Goal: Obtain resource: Obtain resource

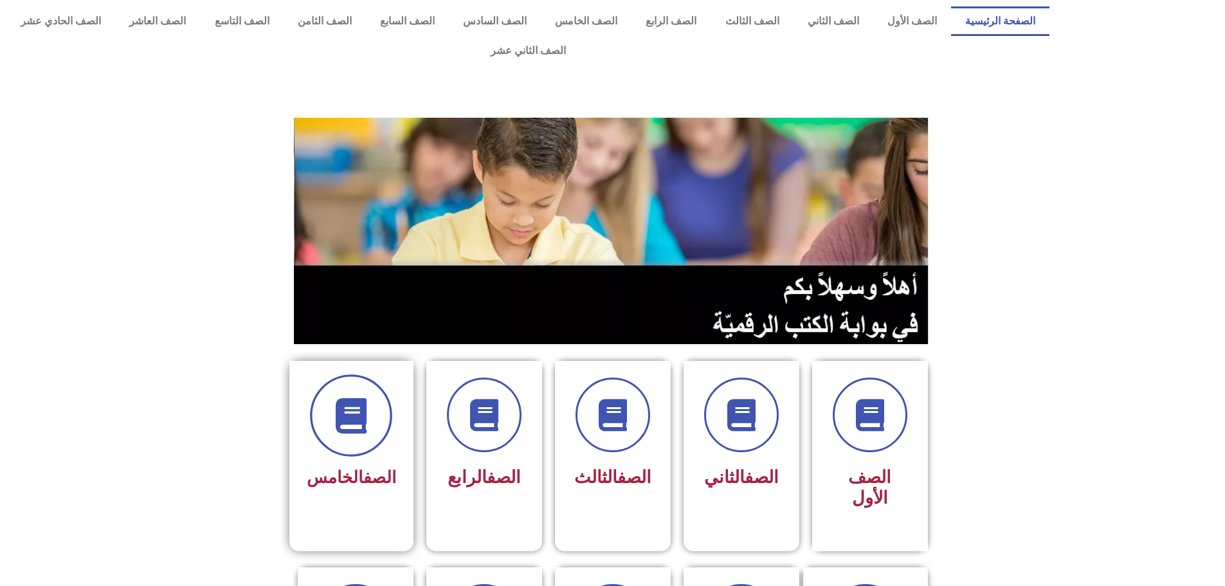
click at [348, 398] on icon at bounding box center [351, 415] width 35 height 35
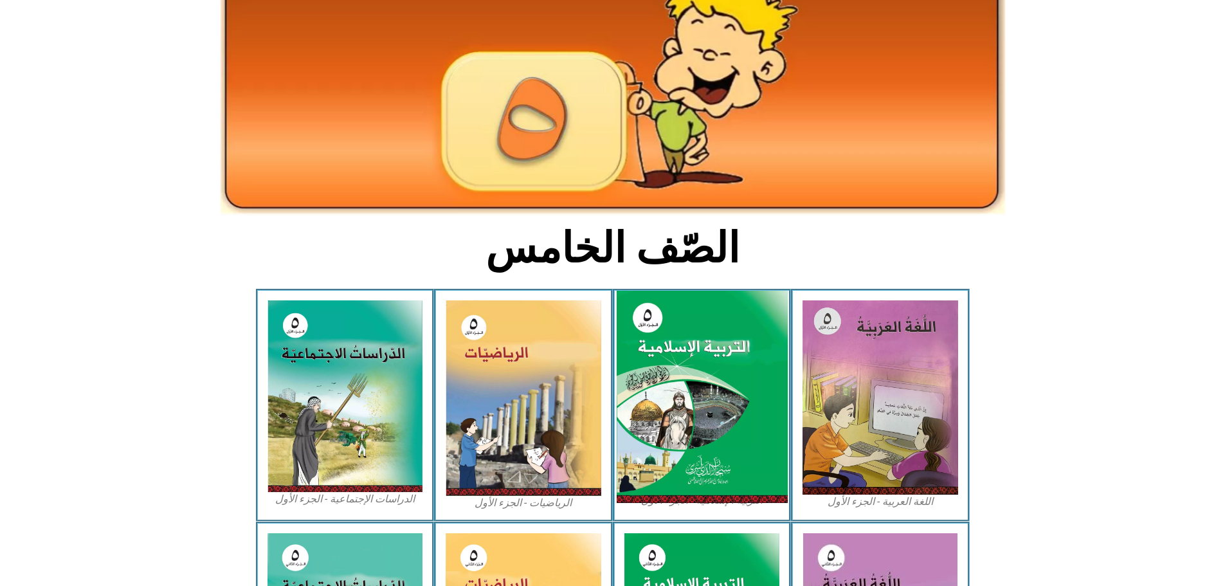
scroll to position [193, 0]
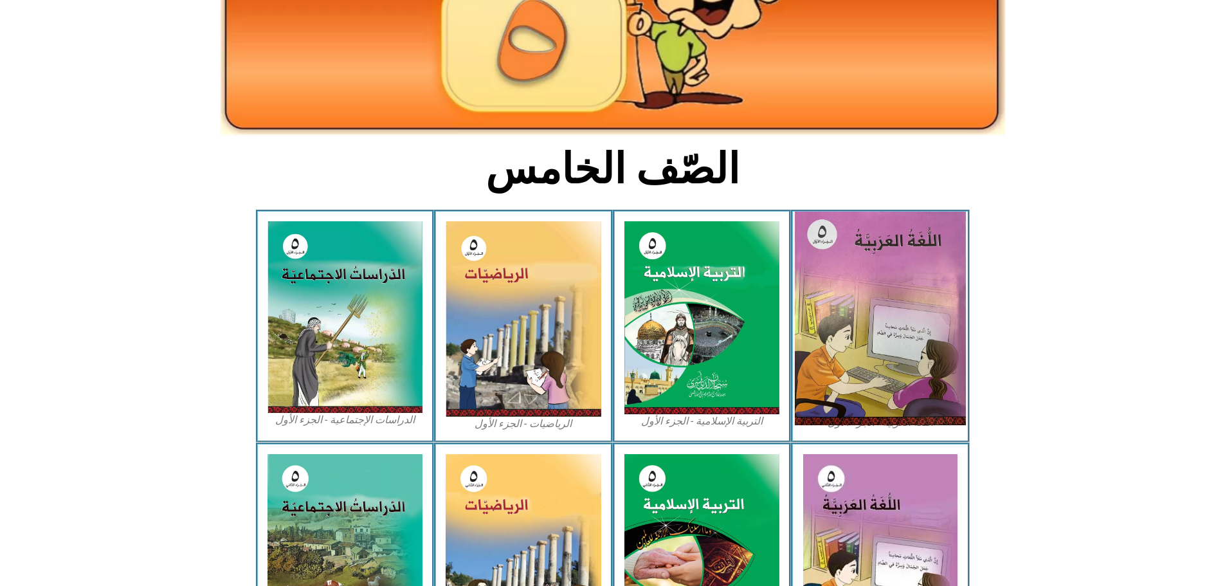
click at [877, 271] on img at bounding box center [880, 319] width 171 height 214
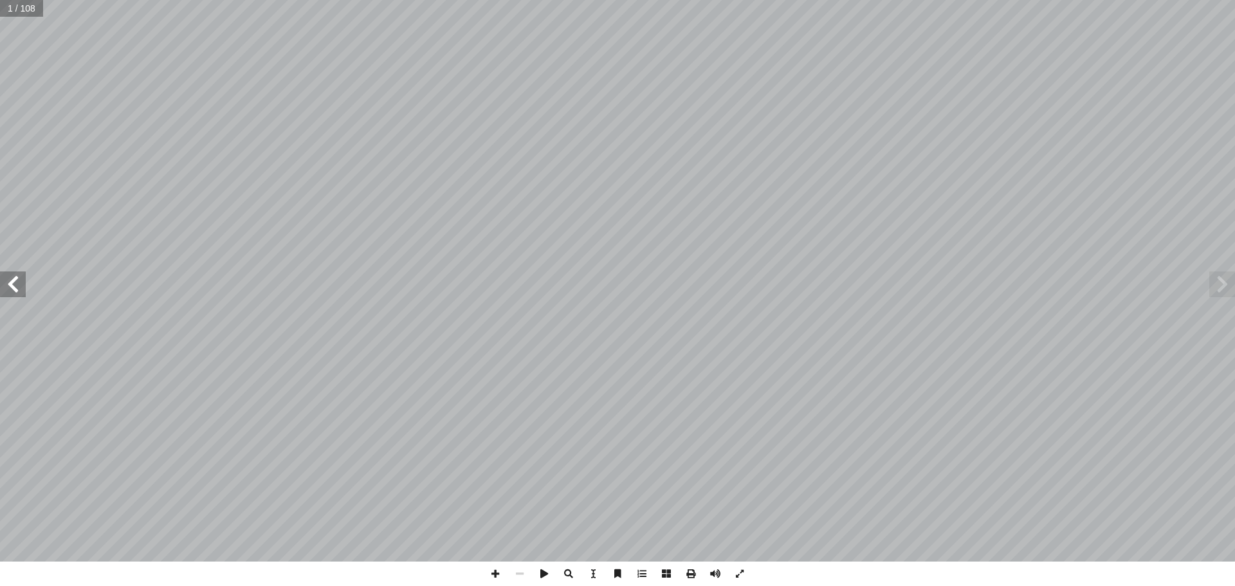
click at [1221, 282] on span at bounding box center [1222, 284] width 26 height 26
click at [15, 286] on span at bounding box center [13, 284] width 26 height 26
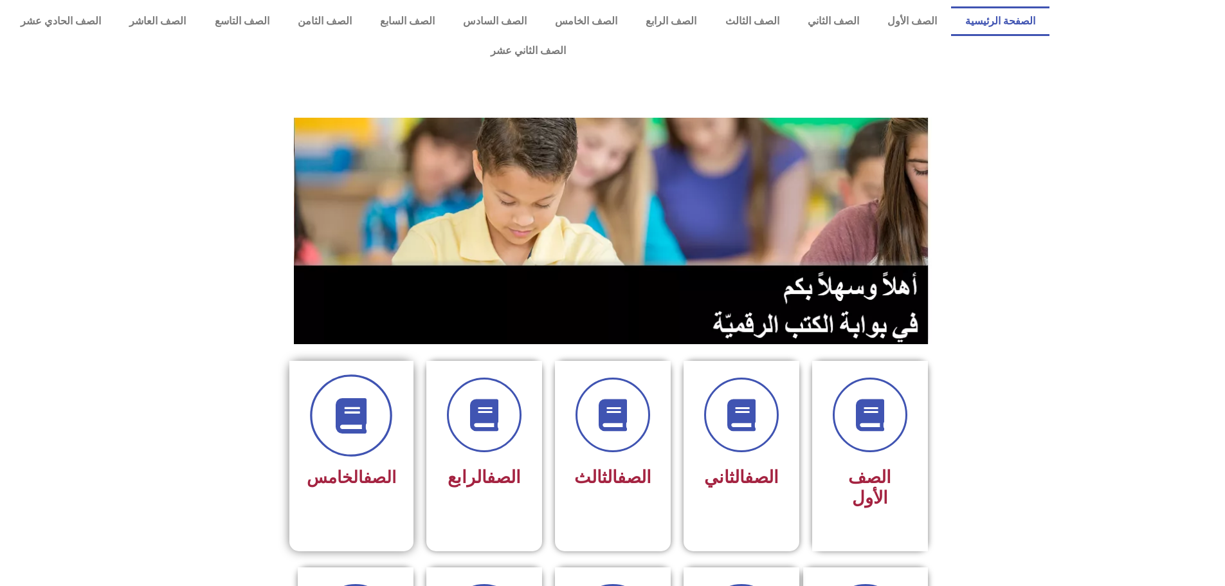
click at [357, 399] on icon at bounding box center [351, 415] width 35 height 35
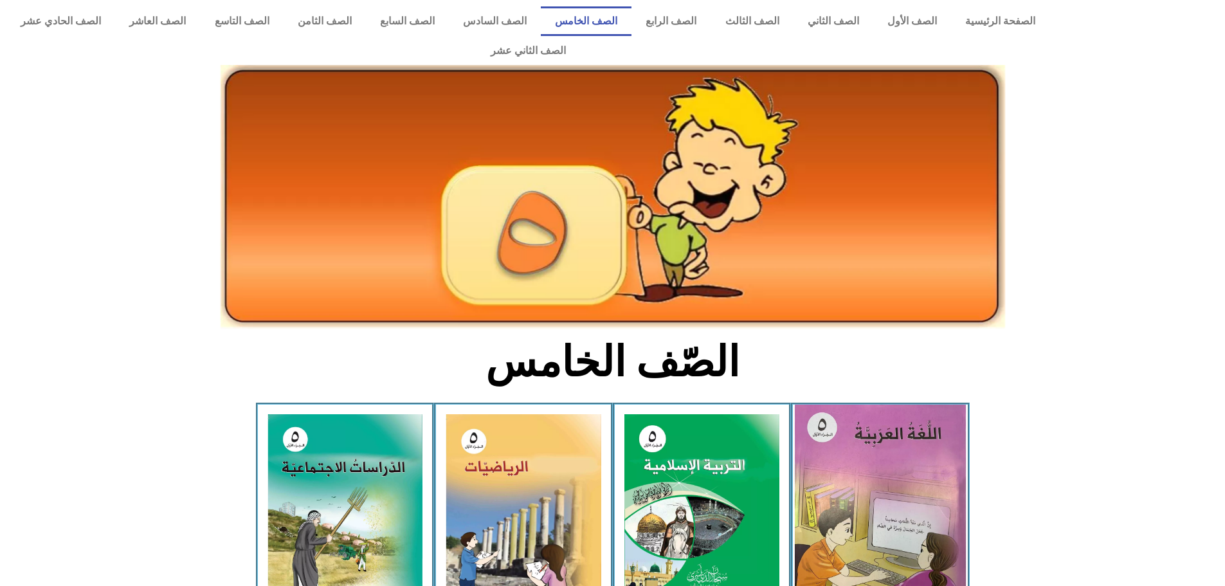
click at [920, 428] on img at bounding box center [880, 512] width 171 height 214
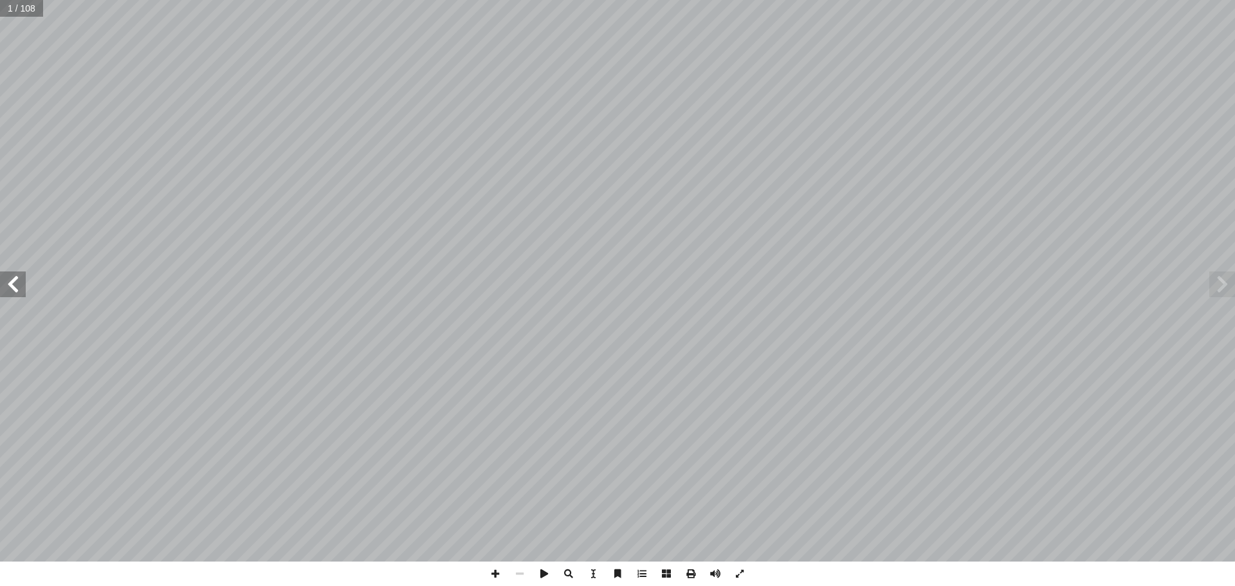
click at [10, 286] on span at bounding box center [13, 284] width 26 height 26
click at [11, 286] on span at bounding box center [13, 284] width 26 height 26
click at [14, 294] on span at bounding box center [13, 284] width 26 height 26
click at [6, 293] on span at bounding box center [13, 284] width 26 height 26
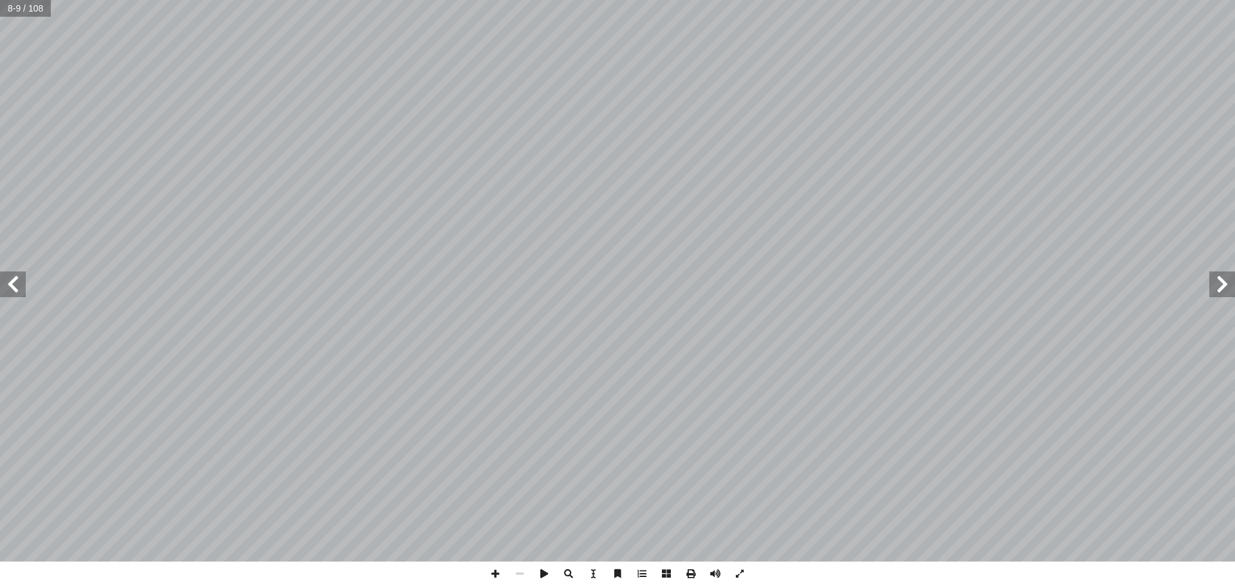
click at [9, 289] on span at bounding box center [13, 284] width 26 height 26
click at [5, 289] on span at bounding box center [13, 284] width 26 height 26
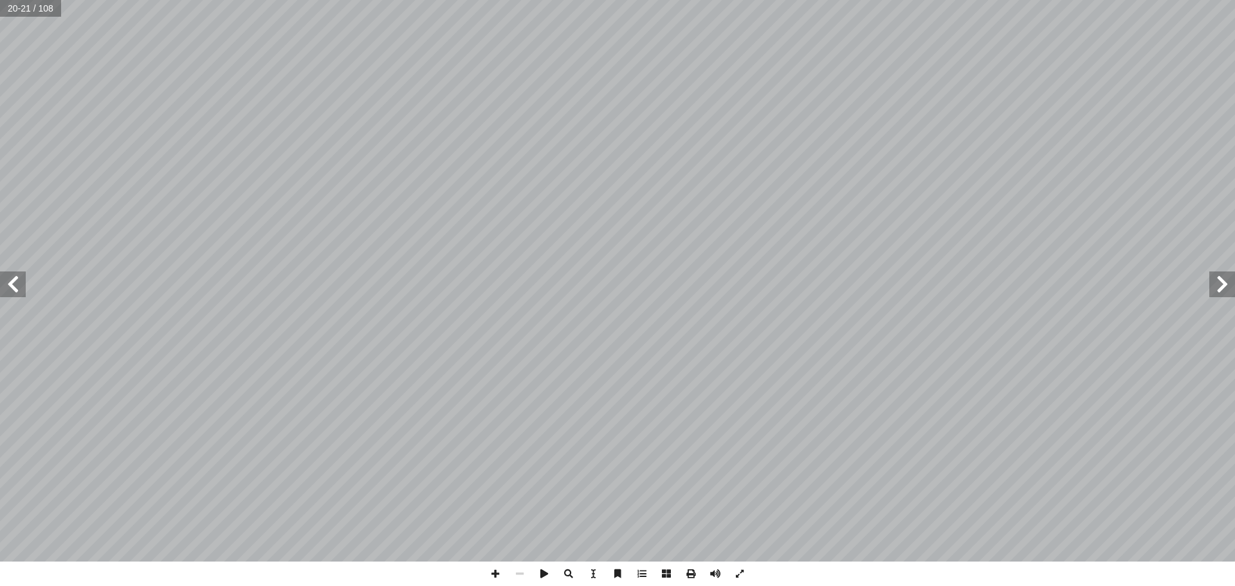
click at [5, 289] on span at bounding box center [13, 284] width 26 height 26
click at [13, 291] on span at bounding box center [13, 284] width 26 height 26
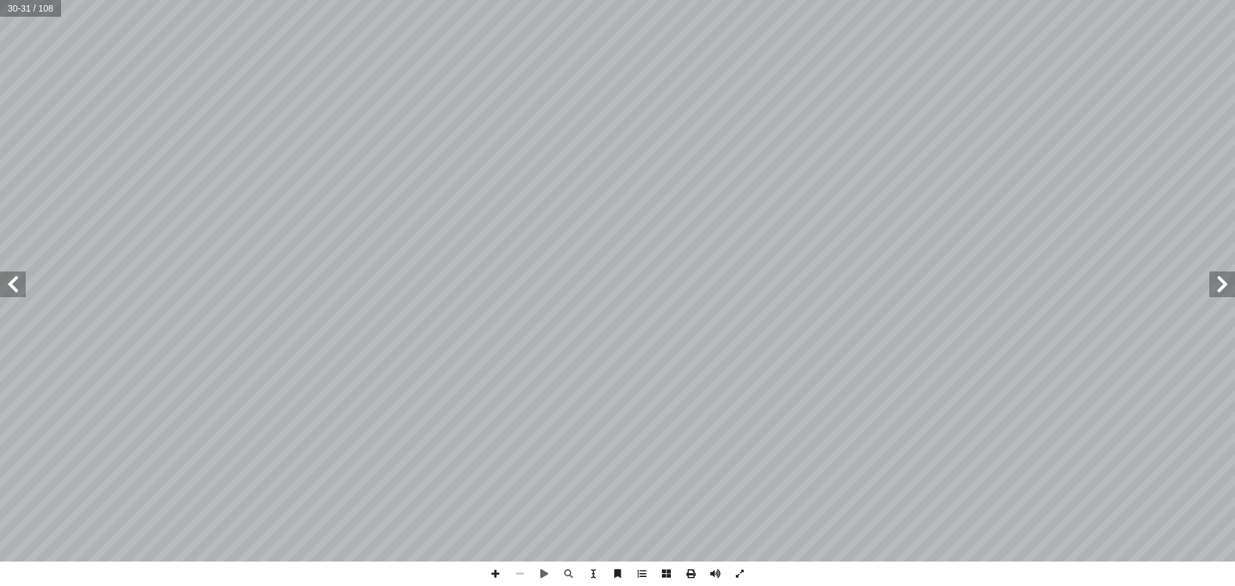
click at [518, 572] on span at bounding box center [519, 573] width 24 height 24
click at [16, 279] on span at bounding box center [13, 284] width 26 height 26
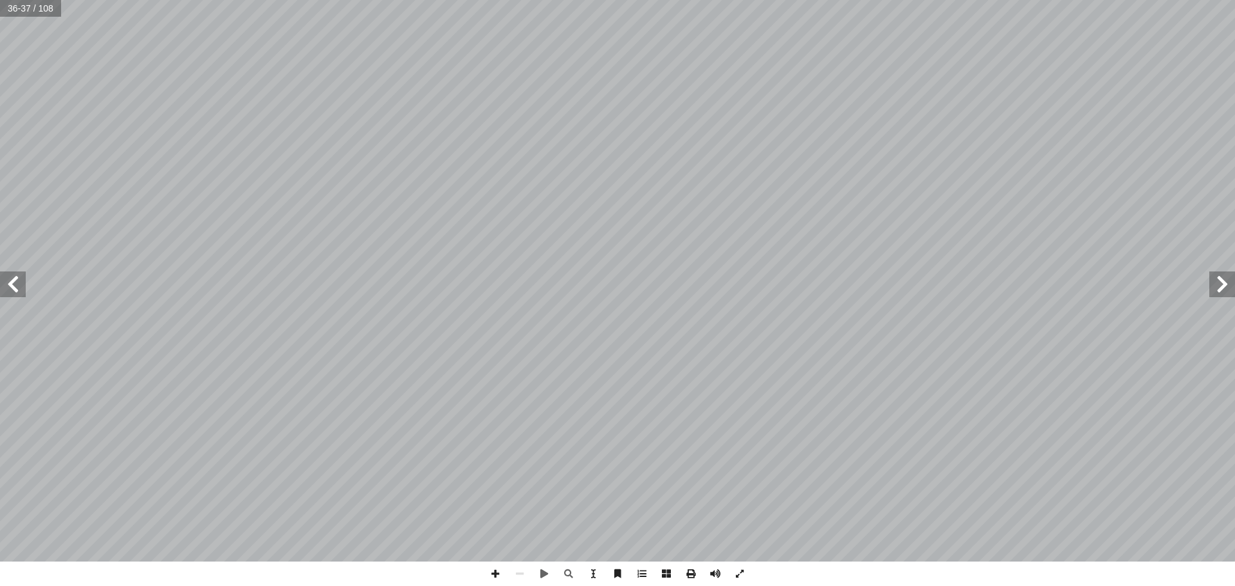
click at [14, 293] on span at bounding box center [13, 284] width 26 height 26
click at [1223, 287] on span at bounding box center [1222, 284] width 26 height 26
click at [6, 295] on span at bounding box center [13, 284] width 26 height 26
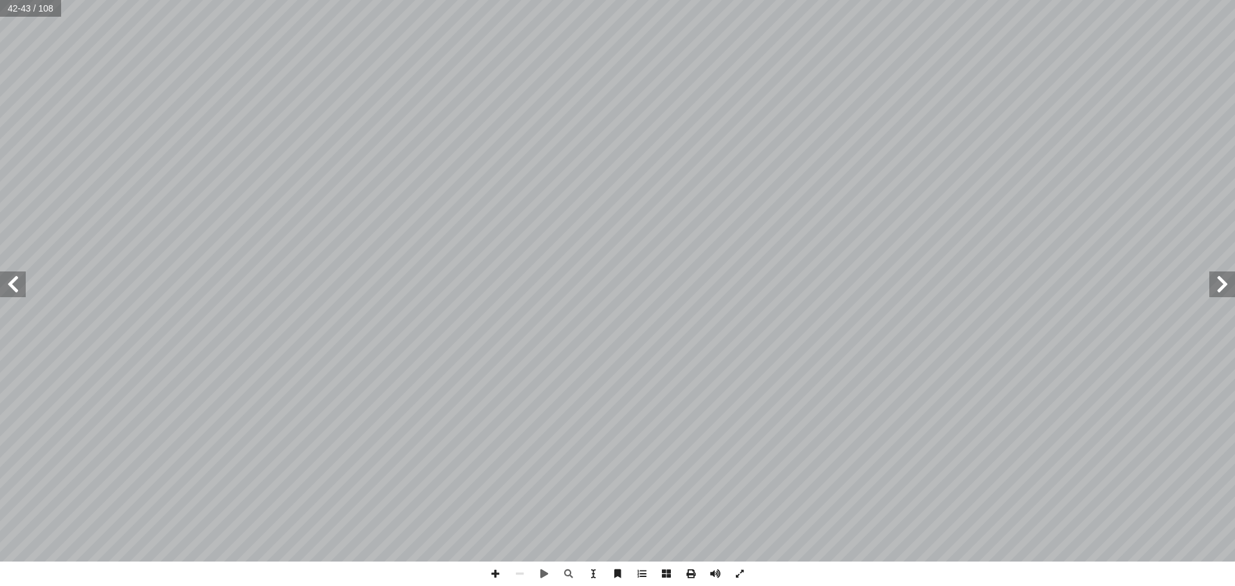
click at [6, 295] on span at bounding box center [13, 284] width 26 height 26
click at [1223, 286] on span at bounding box center [1222, 284] width 26 height 26
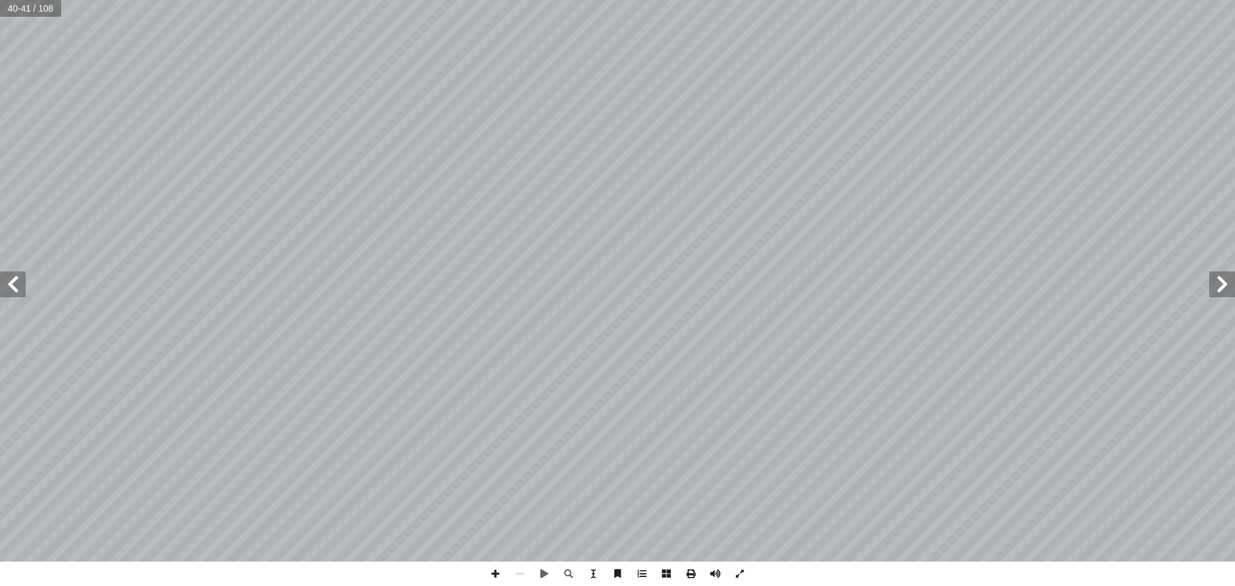
click at [1223, 286] on span at bounding box center [1222, 284] width 26 height 26
click at [1222, 291] on span at bounding box center [1222, 284] width 26 height 26
click at [1225, 291] on span at bounding box center [1222, 284] width 26 height 26
click at [1221, 295] on span at bounding box center [1222, 284] width 26 height 26
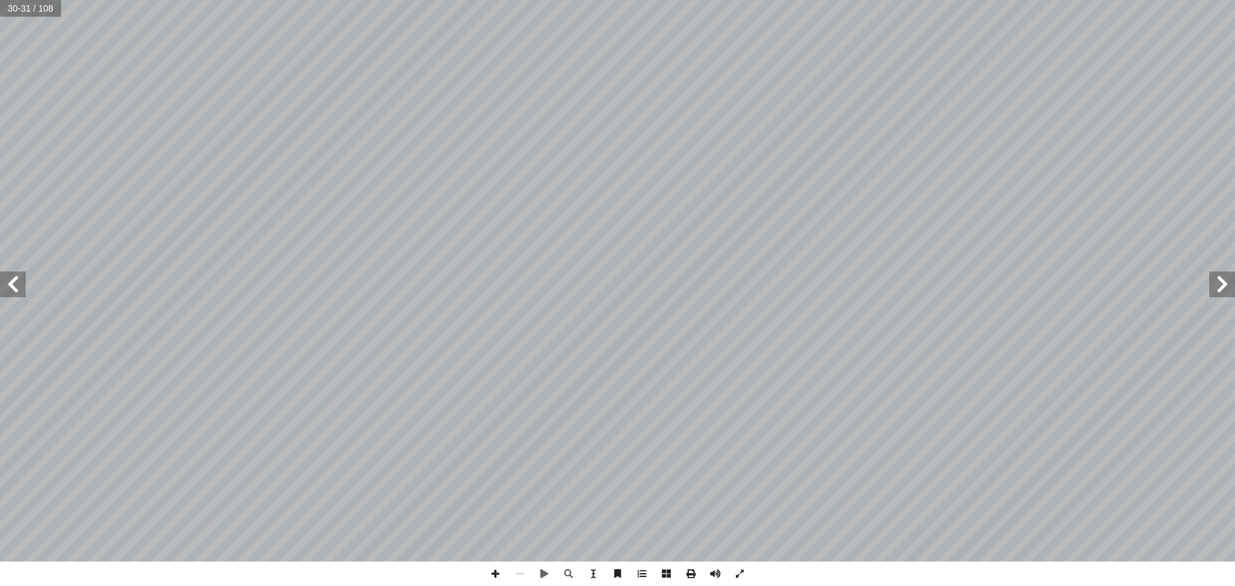
click at [1213, 296] on span at bounding box center [1222, 284] width 26 height 26
click at [24, 289] on span at bounding box center [13, 284] width 26 height 26
click at [688, 573] on span at bounding box center [691, 573] width 24 height 24
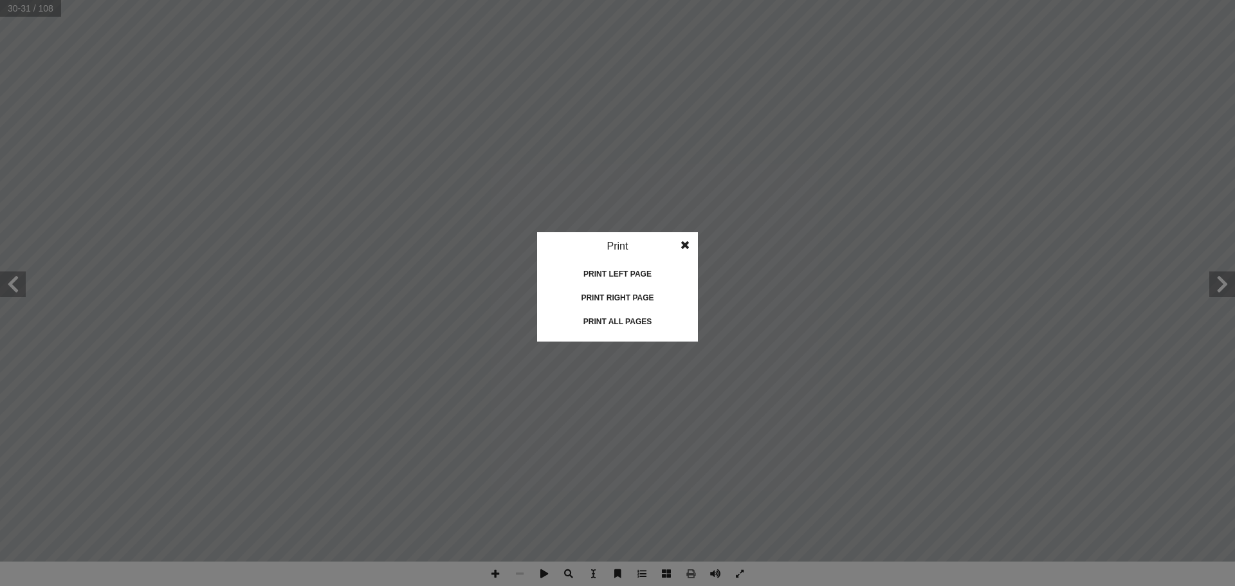
click at [616, 317] on div "Print all pages" at bounding box center [617, 321] width 129 height 21
click at [679, 241] on span at bounding box center [684, 245] width 23 height 26
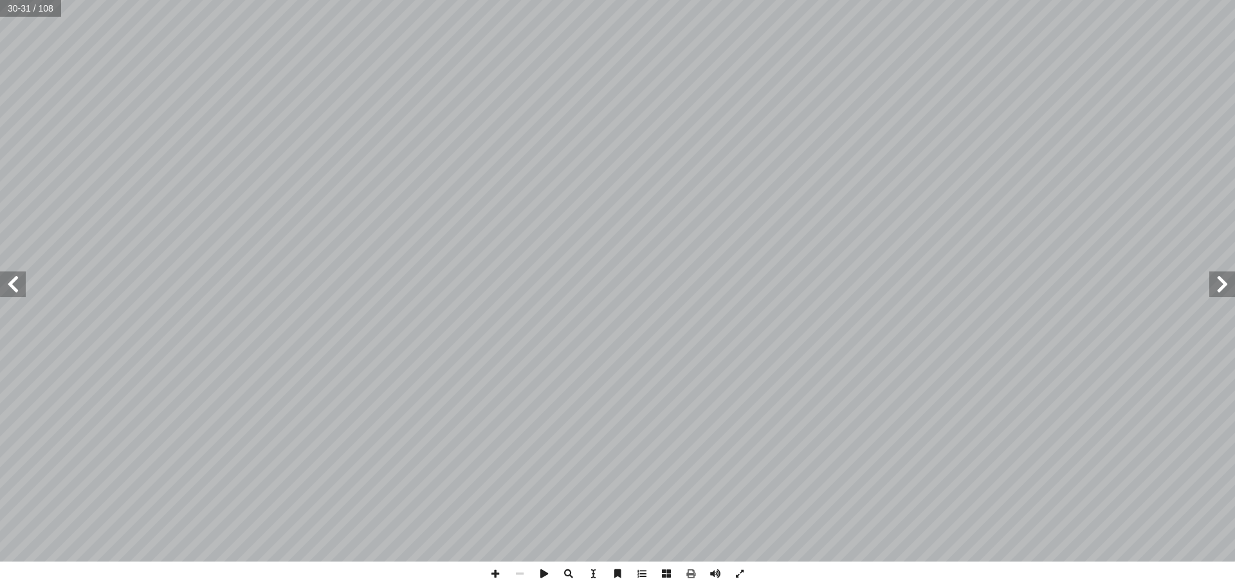
click at [19, 288] on span at bounding box center [13, 284] width 26 height 26
click at [19, 287] on span at bounding box center [13, 284] width 26 height 26
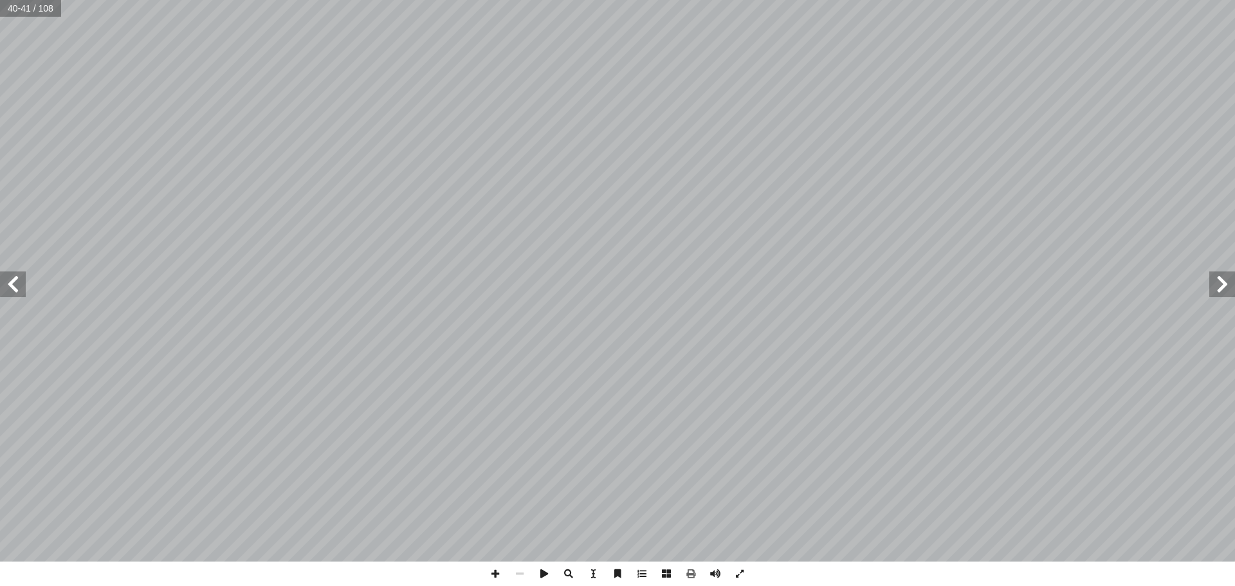
click at [19, 287] on span at bounding box center [13, 284] width 26 height 26
click at [10, 285] on span at bounding box center [13, 284] width 26 height 26
click at [8, 285] on span at bounding box center [13, 284] width 26 height 26
click at [691, 572] on span at bounding box center [691, 573] width 24 height 24
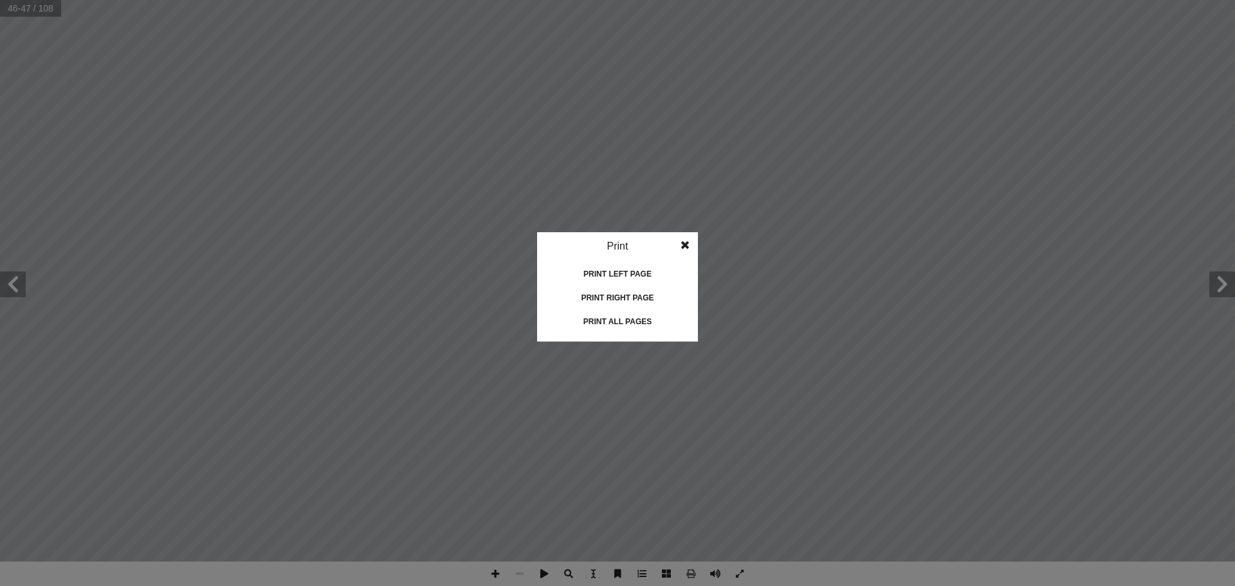
click at [641, 322] on div "Print all pages" at bounding box center [617, 321] width 129 height 21
click at [685, 244] on span at bounding box center [684, 245] width 23 height 26
